Goal: Information Seeking & Learning: Get advice/opinions

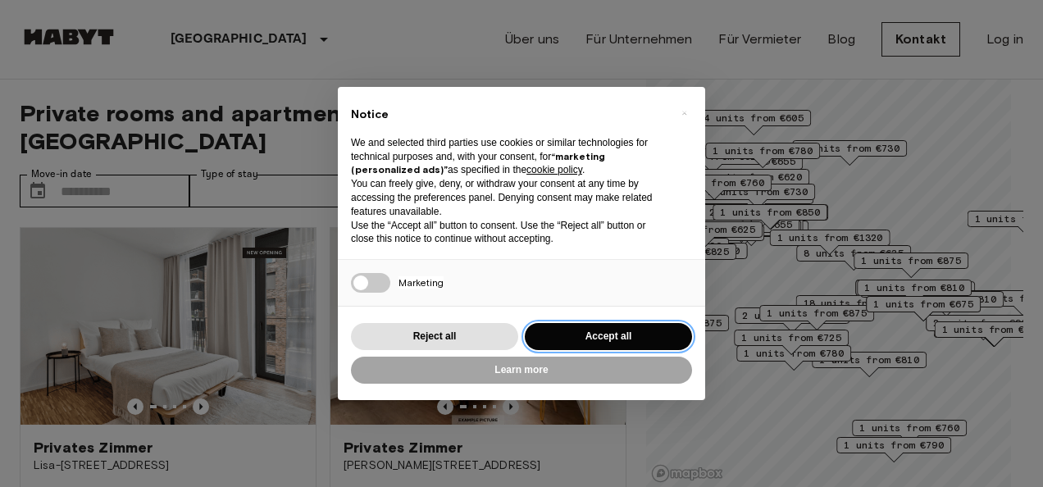
click at [645, 328] on button "Accept all" at bounding box center [608, 336] width 167 height 27
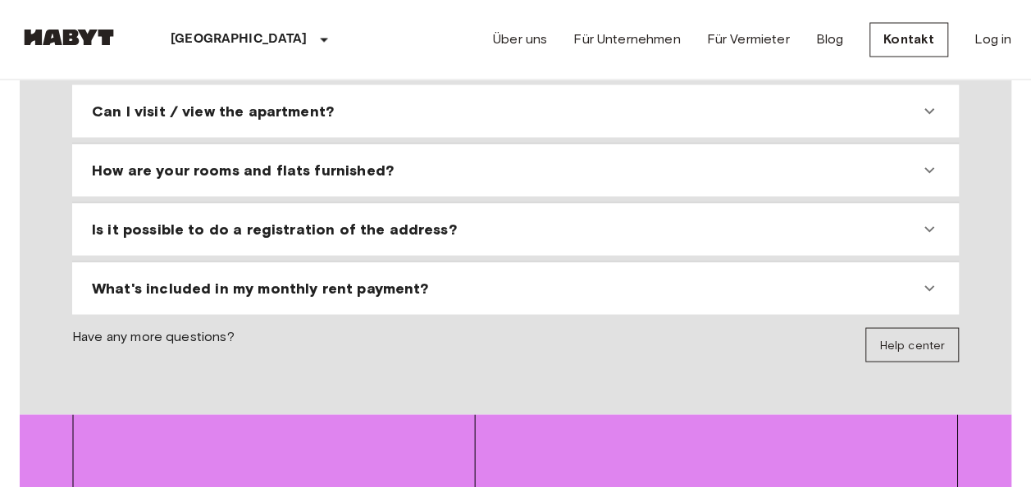
scroll to position [1613, 0]
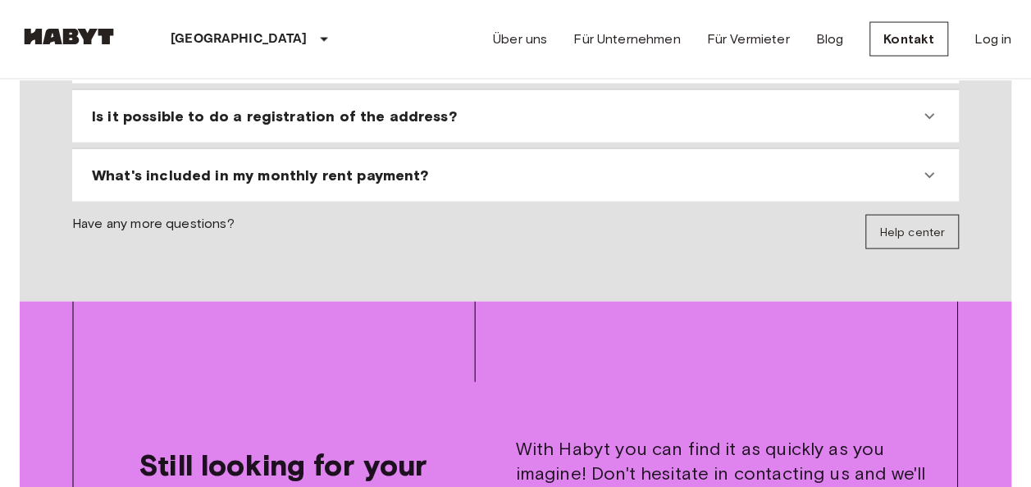
click at [932, 170] on icon at bounding box center [929, 176] width 20 height 20
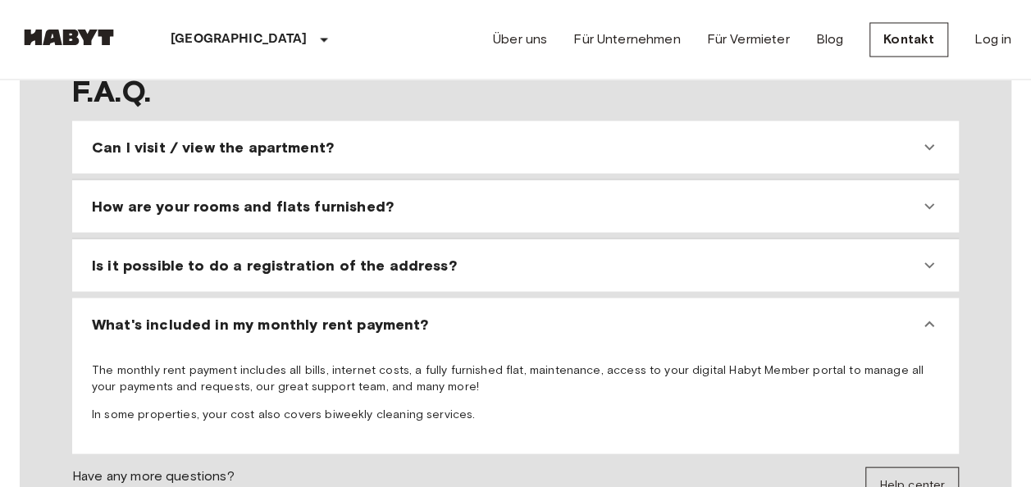
scroll to position [1449, 0]
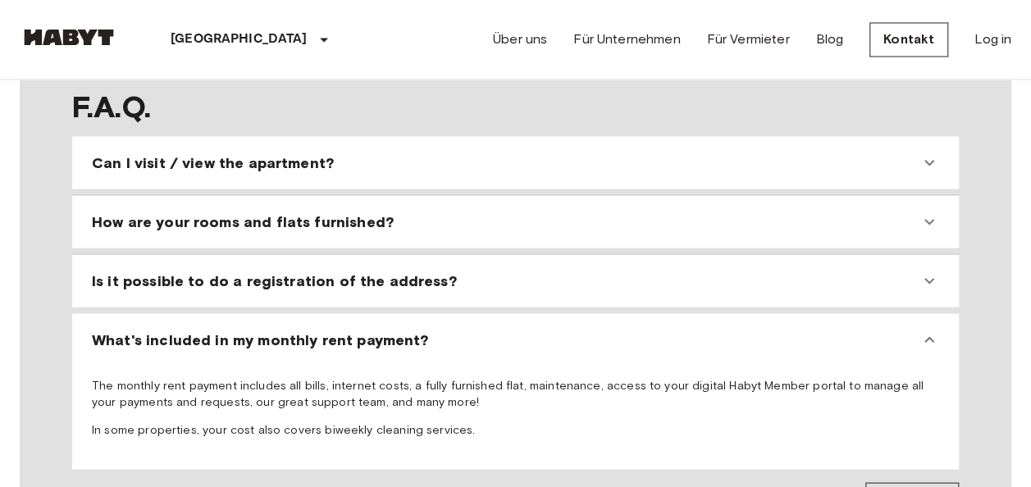
click at [208, 157] on span "Can I visit / view the apartment?" at bounding box center [213, 163] width 242 height 20
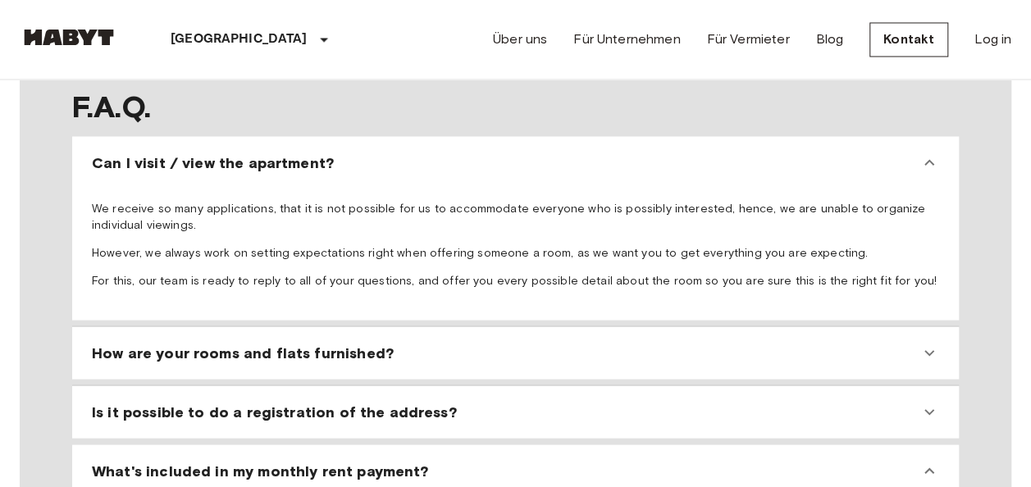
click at [208, 157] on span "Can I visit / view the apartment?" at bounding box center [213, 163] width 242 height 20
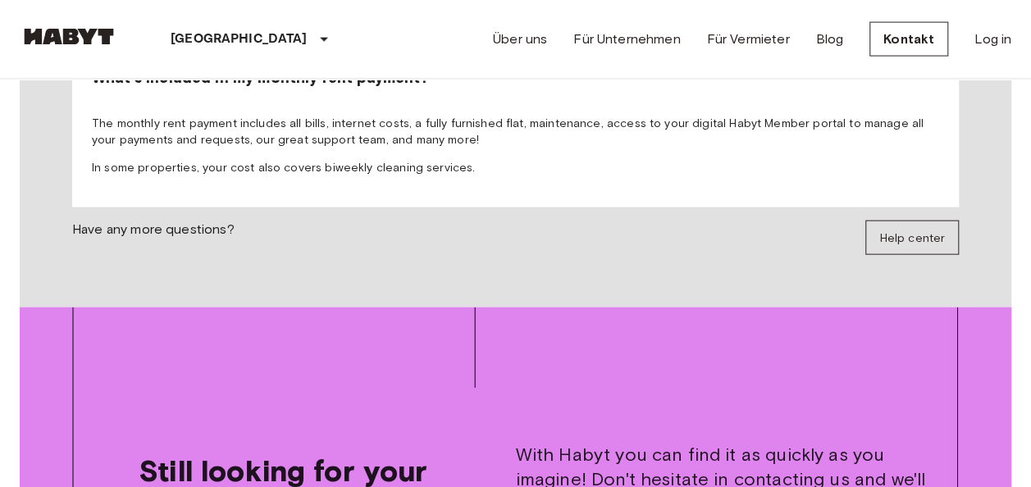
scroll to position [1695, 0]
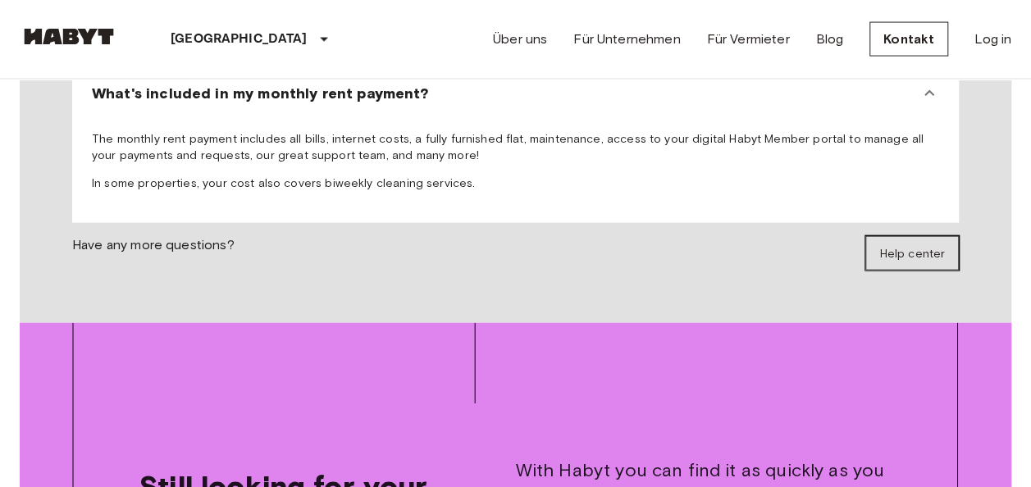
click at [908, 248] on span "Help center" at bounding box center [912, 254] width 66 height 14
